Goal: Transaction & Acquisition: Subscribe to service/newsletter

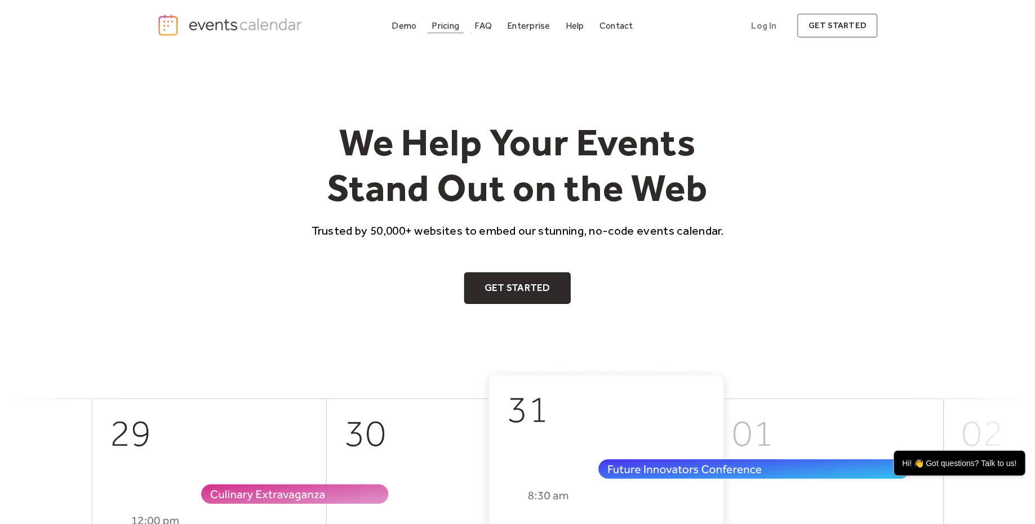
click at [444, 26] on div "Pricing" at bounding box center [446, 26] width 28 height 6
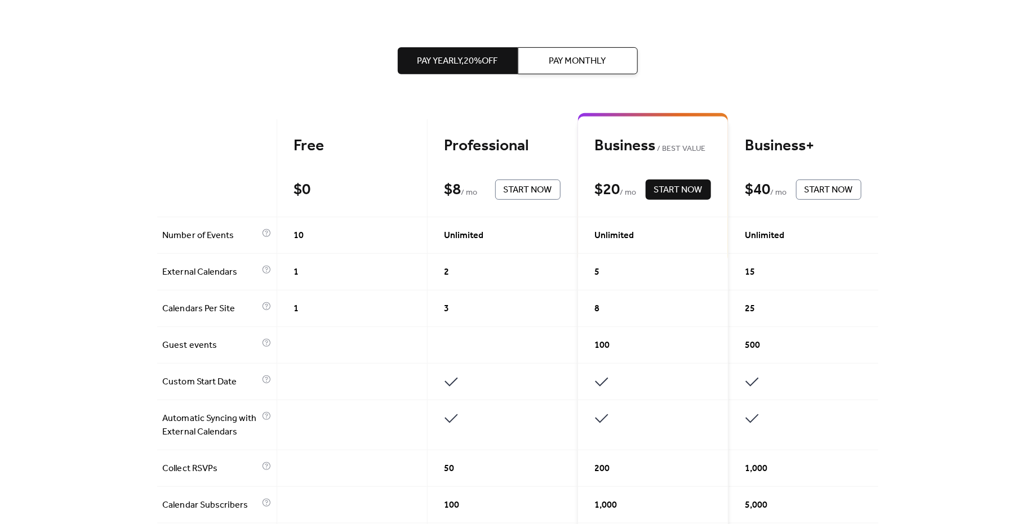
scroll to position [207, 0]
click at [582, 57] on span "Pay Monthly" at bounding box center [577, 63] width 57 height 14
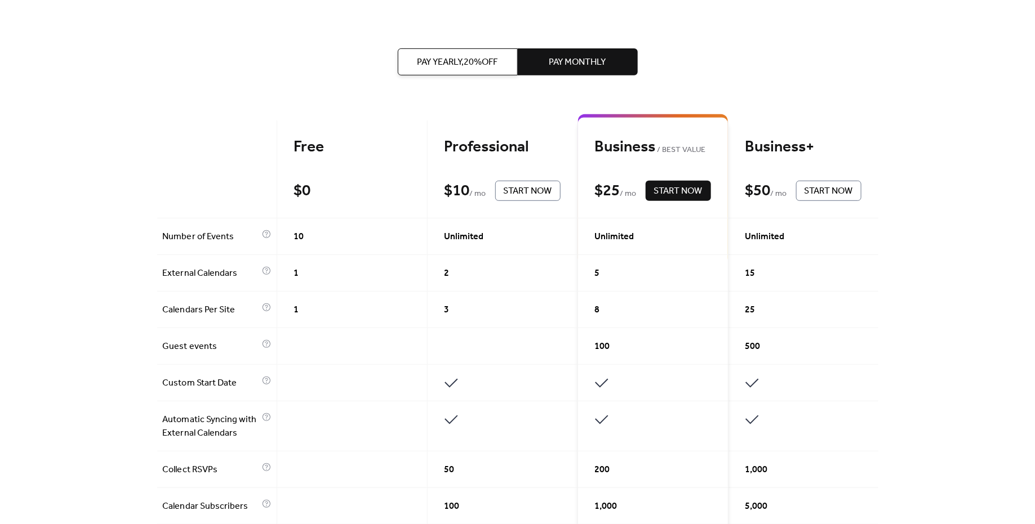
click at [474, 63] on span "Pay Yearly, 20% off" at bounding box center [457, 63] width 81 height 14
